Goal: Use online tool/utility: Utilize a website feature to perform a specific function

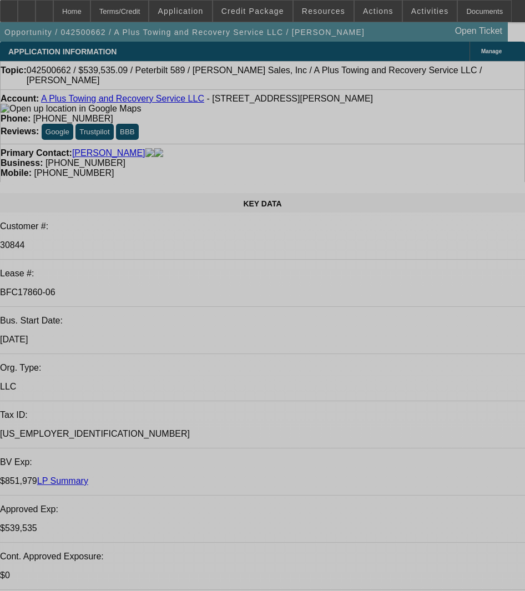
select select "0"
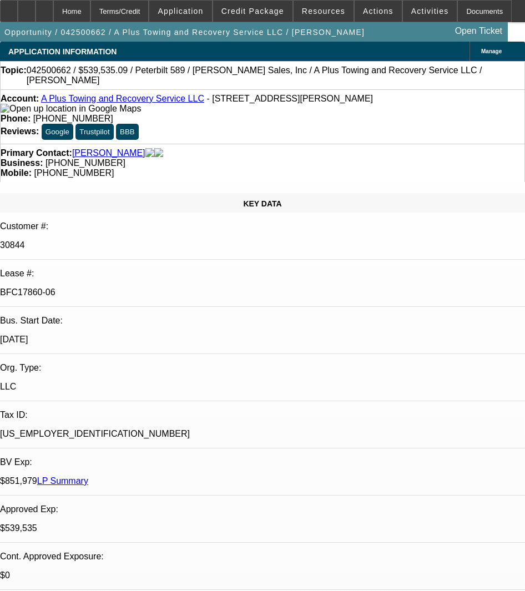
select select "0"
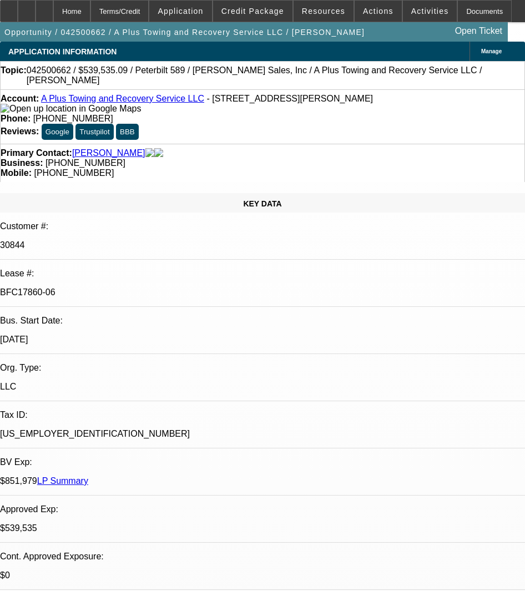
select select "1"
select select "2"
select select "6"
select select "1"
select select "2"
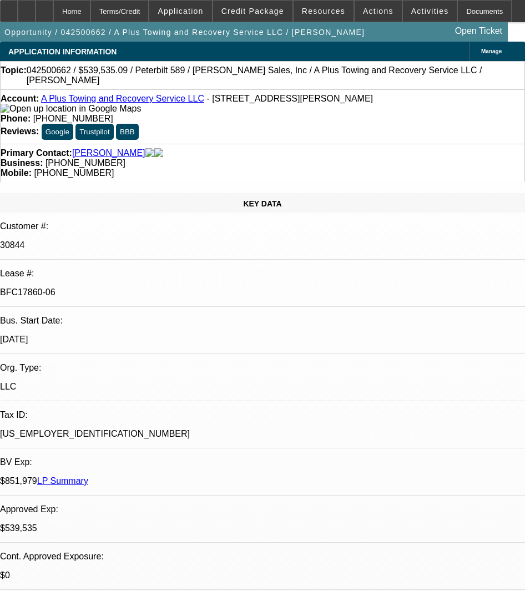
select select "6"
select select "1"
select select "2"
select select "6"
select select "1"
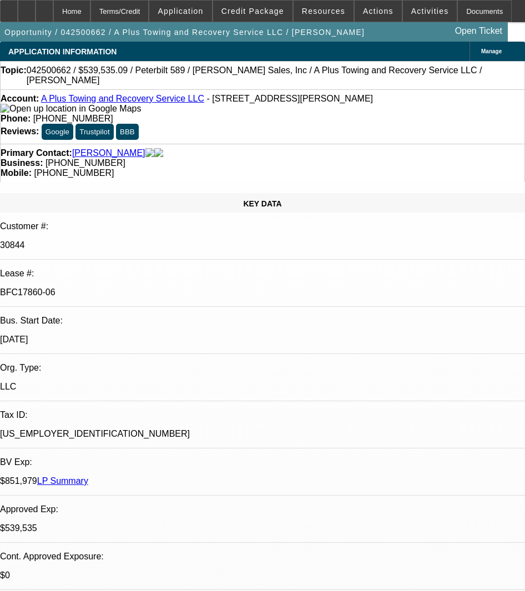
select select "2"
select select "6"
